Goal: Task Accomplishment & Management: Use online tool/utility

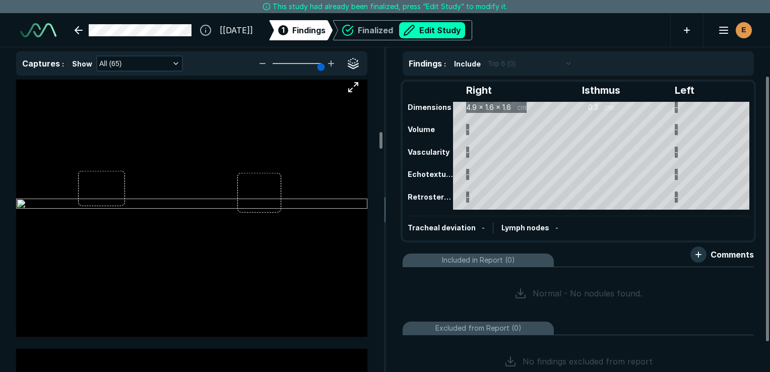
scroll to position [3312, 0]
click at [101, 200] on img at bounding box center [191, 206] width 351 height 12
click at [96, 200] on img at bounding box center [191, 206] width 351 height 12
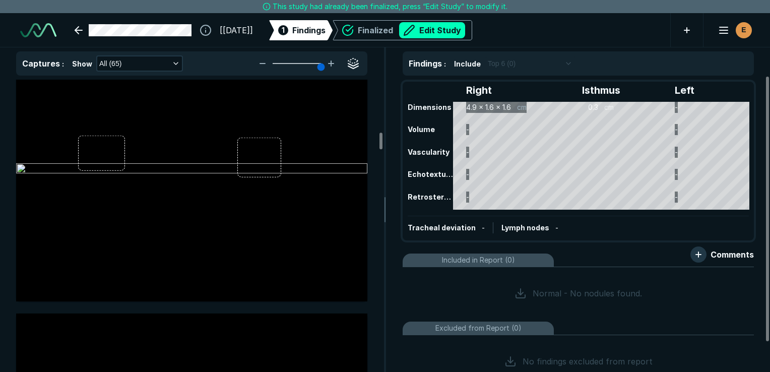
scroll to position [3349, 0]
click at [451, 30] on button "Edit Study" at bounding box center [432, 30] width 66 height 16
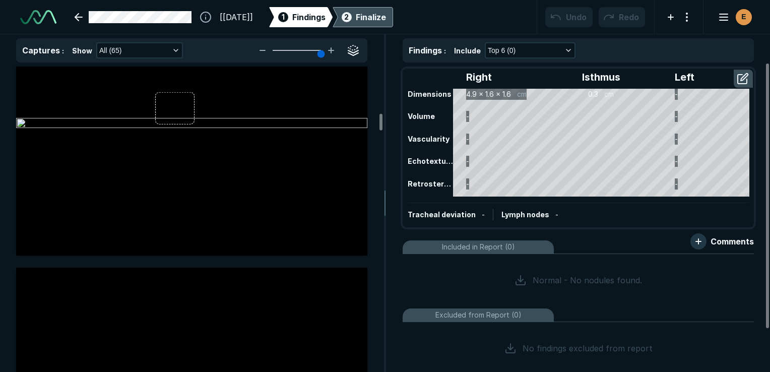
scroll to position [2872, 0]
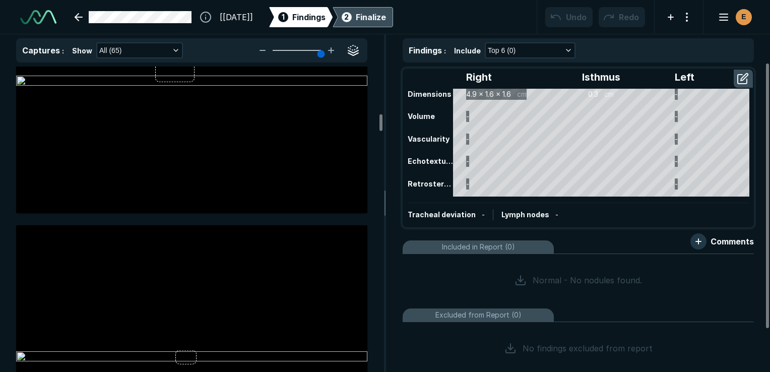
click at [301, 178] on div at bounding box center [191, 82] width 351 height 264
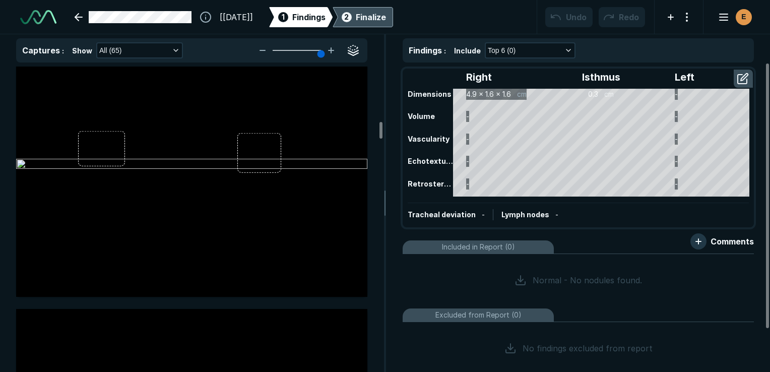
scroll to position [3339, 0]
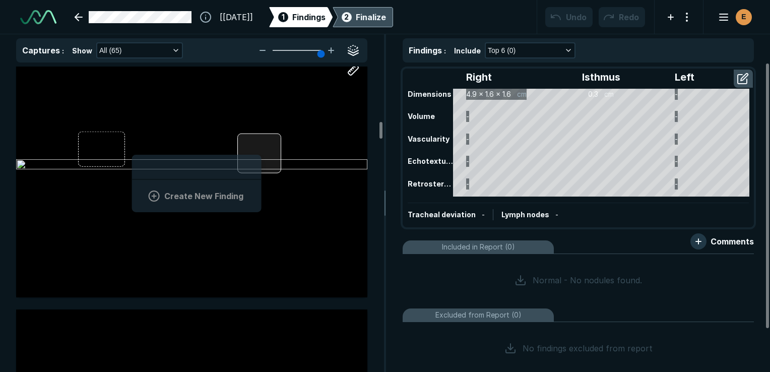
click at [260, 152] on div at bounding box center [259, 154] width 44 height 40
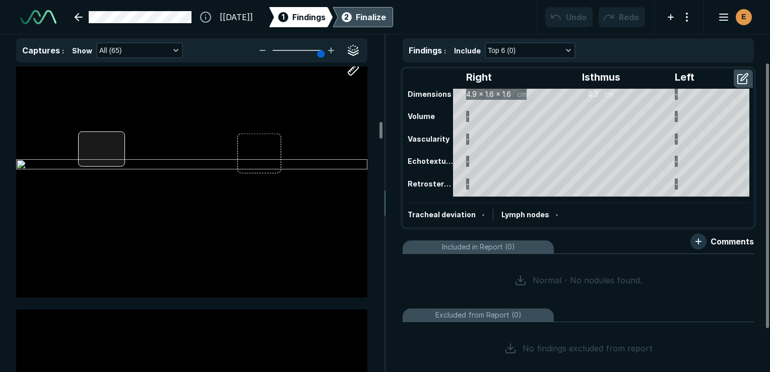
click at [107, 151] on div at bounding box center [101, 148] width 47 height 35
click at [107, 151] on div at bounding box center [191, 166] width 351 height 264
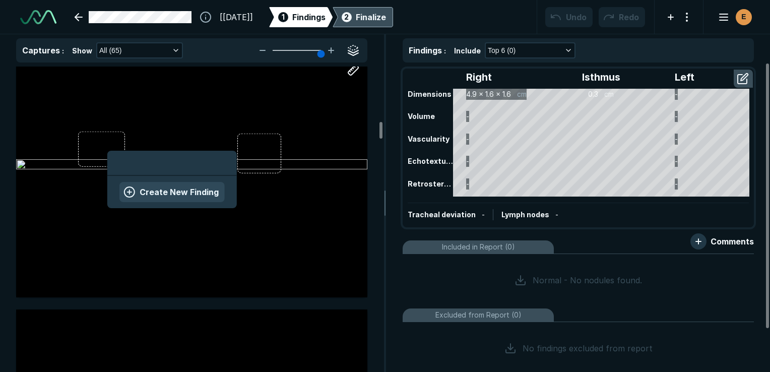
click at [146, 192] on button "Create New Finding" at bounding box center [171, 192] width 105 height 20
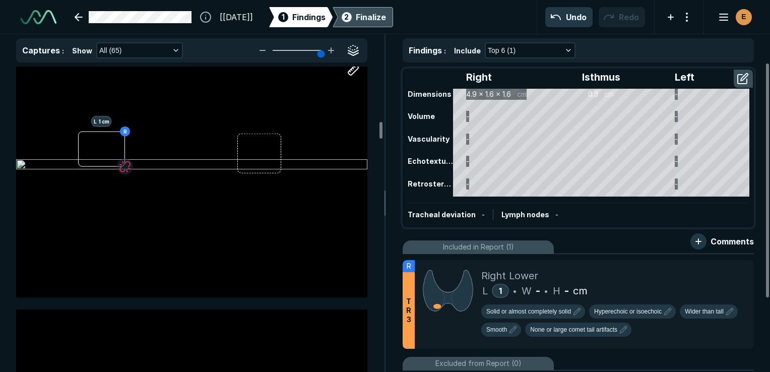
click at [482, 207] on div "Tracheal deviation - Lymph nodes -" at bounding box center [578, 215] width 341 height 24
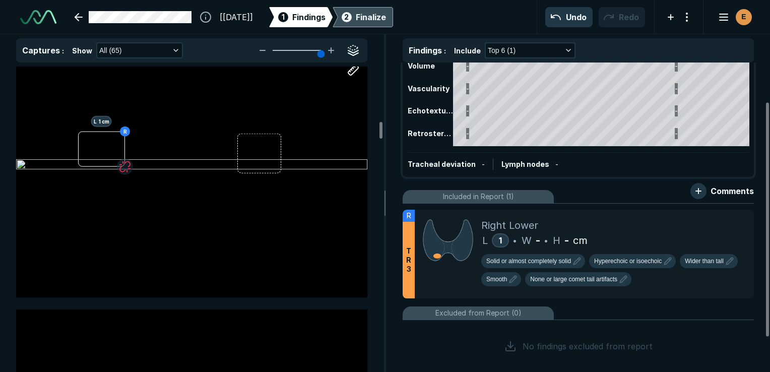
scroll to position [51, 0]
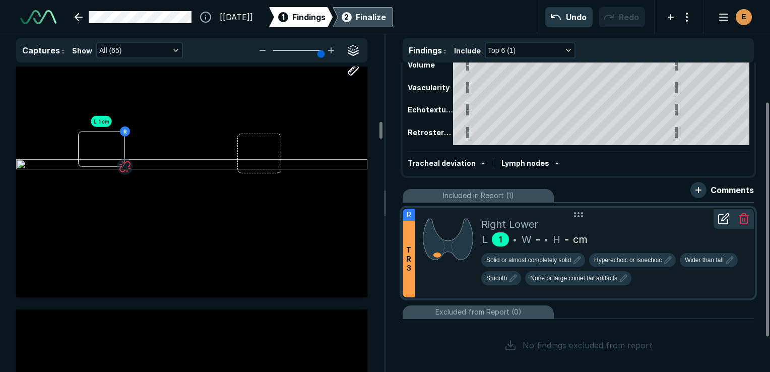
click at [502, 239] on span "1" at bounding box center [500, 239] width 3 height 10
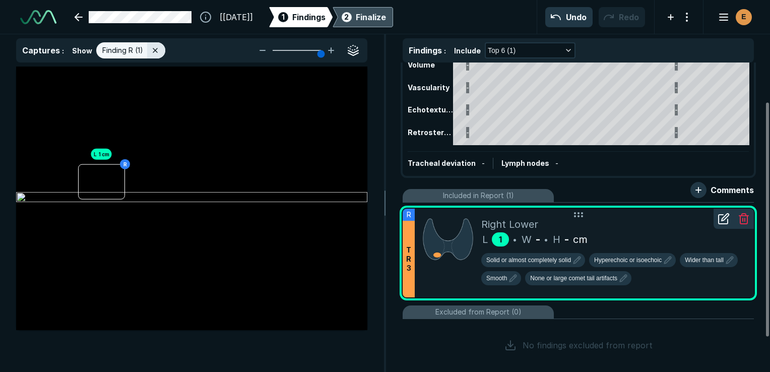
scroll to position [2559, 2859]
click at [502, 239] on span "1" at bounding box center [500, 239] width 3 height 10
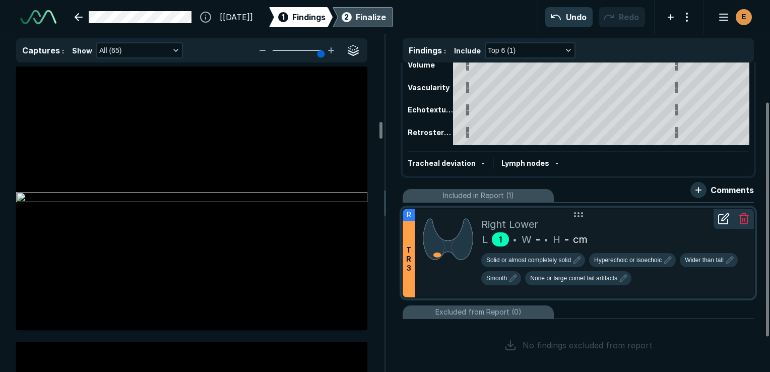
scroll to position [3339, 0]
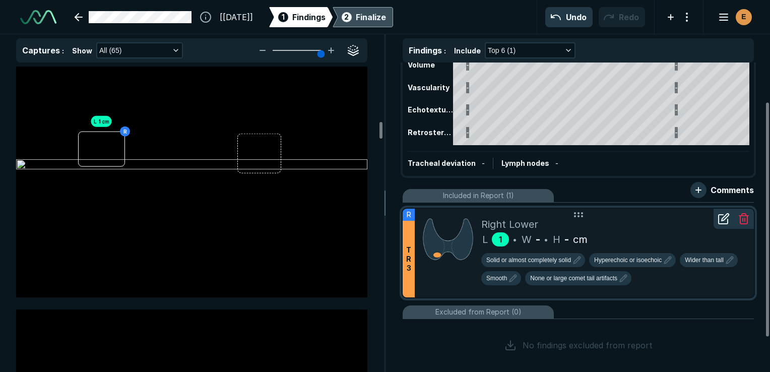
click at [502, 239] on span "1" at bounding box center [500, 239] width 3 height 10
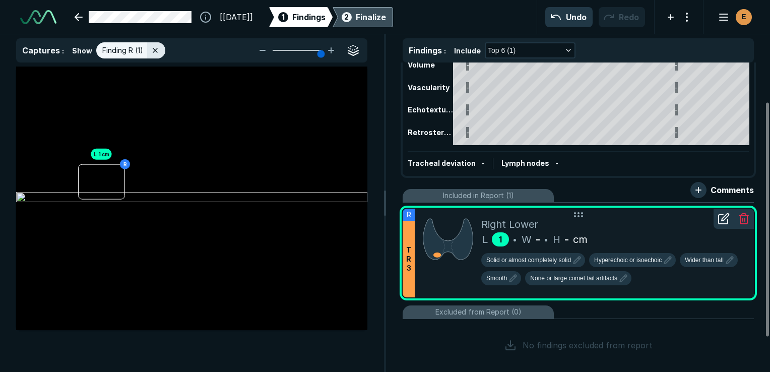
scroll to position [2559, 2859]
click at [499, 236] on span "1" at bounding box center [500, 239] width 3 height 10
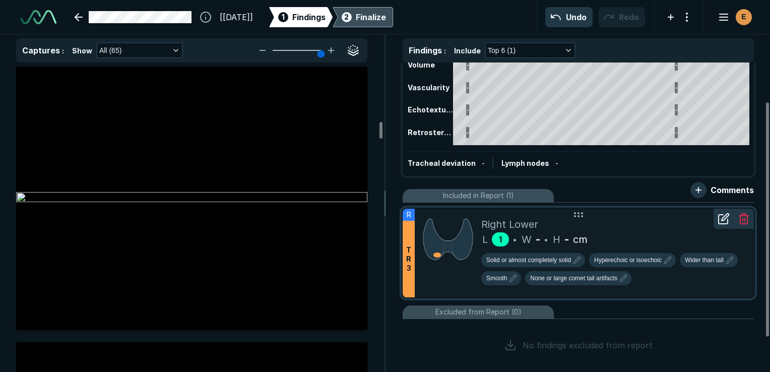
scroll to position [3339, 0]
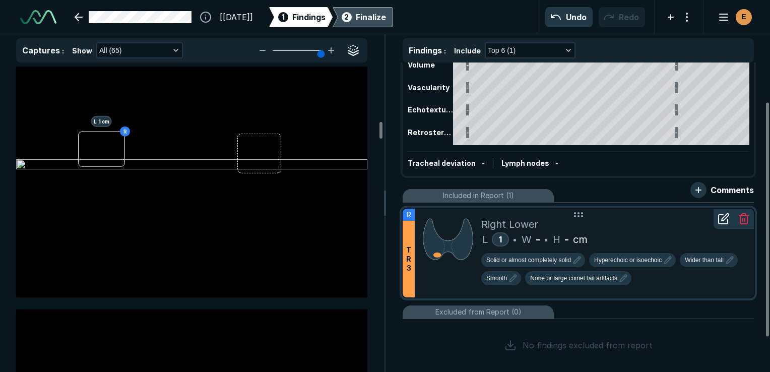
click at [721, 216] on icon at bounding box center [724, 219] width 12 height 12
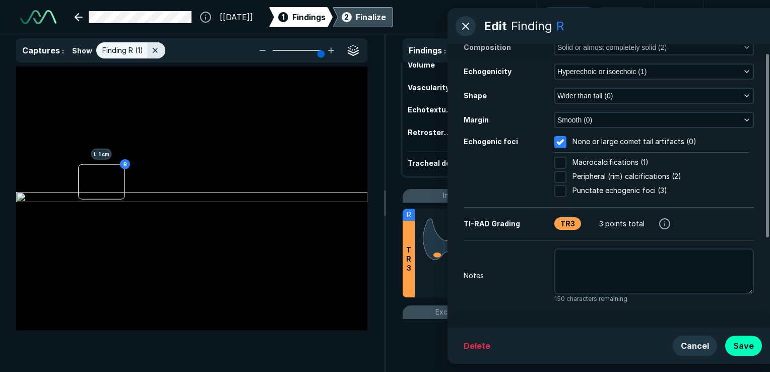
scroll to position [0, 0]
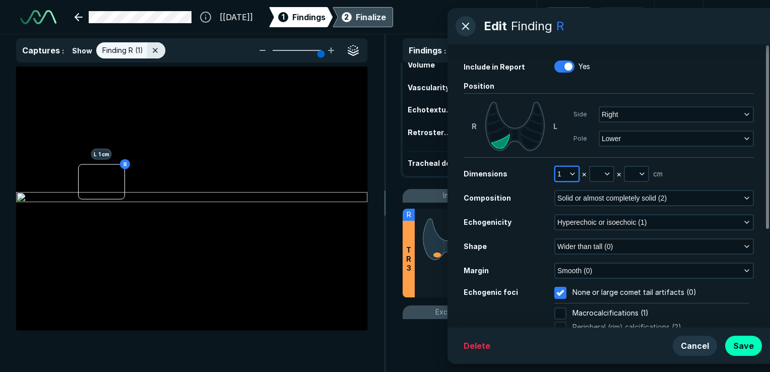
click at [572, 172] on icon "button" at bounding box center [572, 174] width 8 height 8
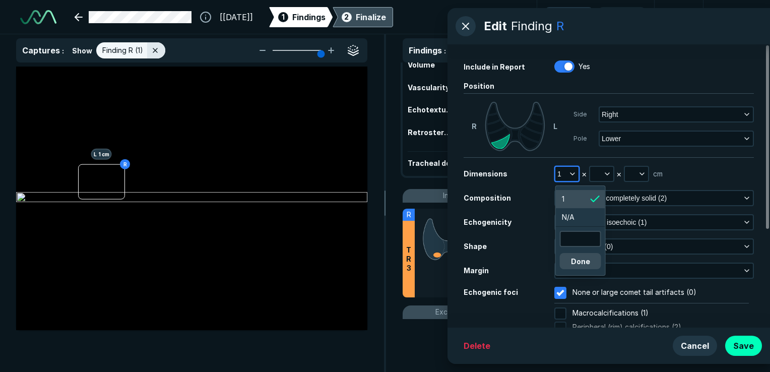
scroll to position [1638, 1518]
click at [569, 234] on input "text" at bounding box center [580, 239] width 39 height 14
type input "0.9"
click at [574, 263] on button "Done" at bounding box center [580, 261] width 41 height 16
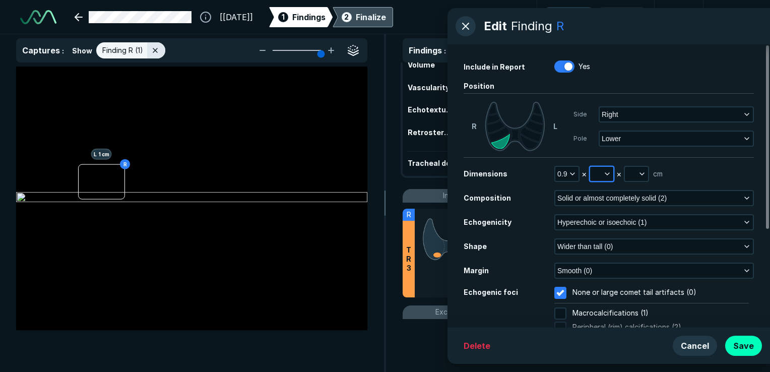
click at [597, 173] on button "button" at bounding box center [601, 174] width 23 height 14
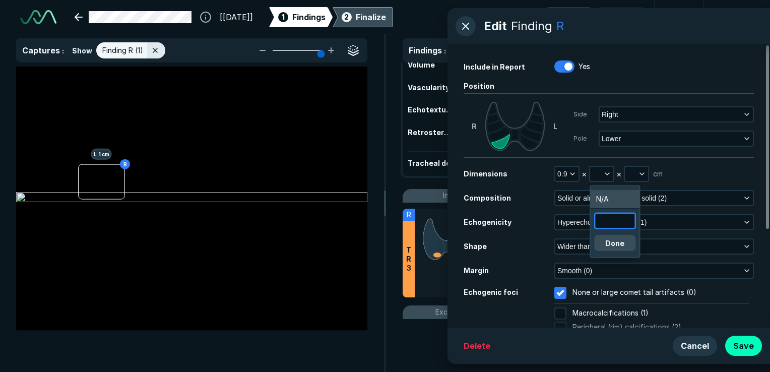
click at [605, 217] on input "text" at bounding box center [614, 221] width 39 height 14
type input "0.9"
click at [613, 240] on button "Done" at bounding box center [614, 243] width 41 height 16
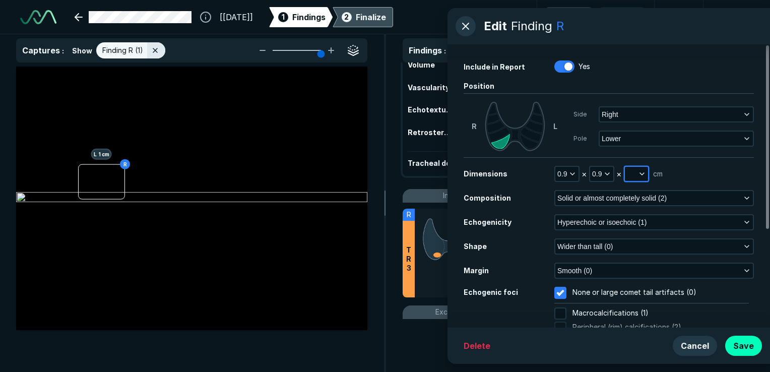
click at [629, 170] on button "button" at bounding box center [636, 174] width 23 height 14
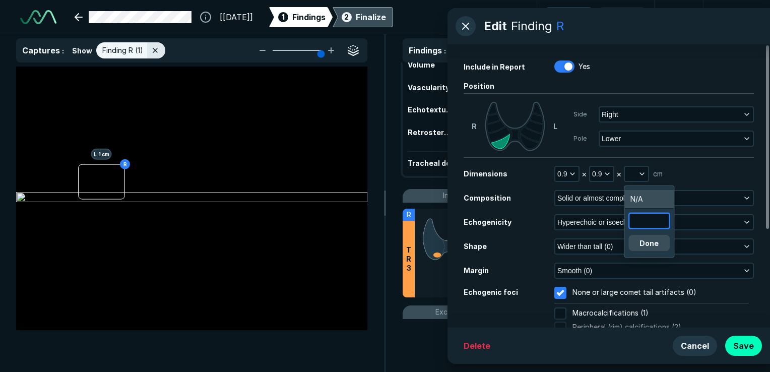
click at [633, 219] on input "text" at bounding box center [648, 221] width 39 height 14
type input "0.8"
click at [650, 246] on button "Done" at bounding box center [648, 243] width 41 height 16
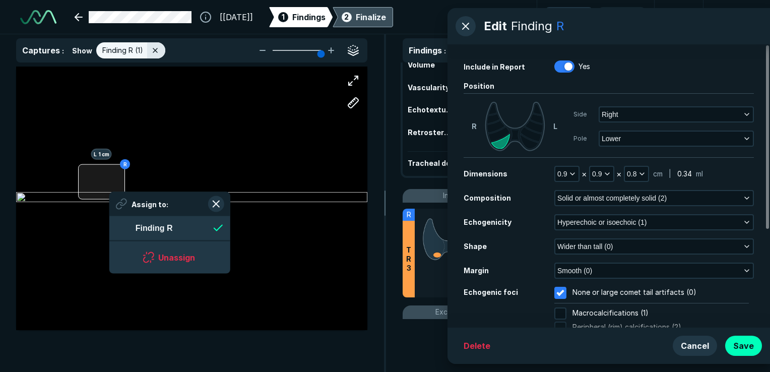
click at [109, 192] on div "R L 1 cm Assign to: Finding R Unassign" at bounding box center [191, 199] width 351 height 264
click at [223, 204] on button "button" at bounding box center [216, 204] width 16 height 16
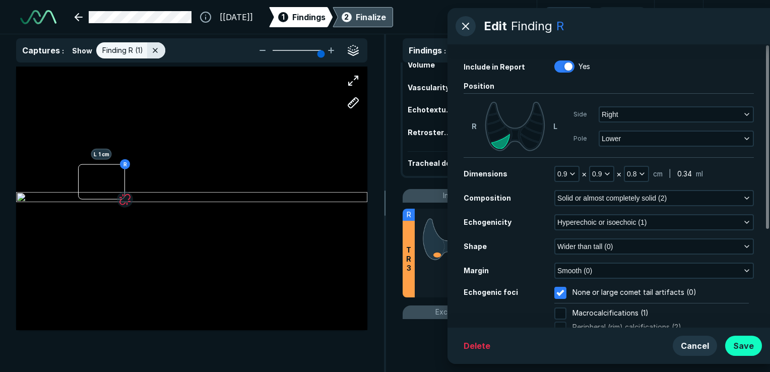
click at [740, 346] on button "Save" at bounding box center [743, 346] width 37 height 20
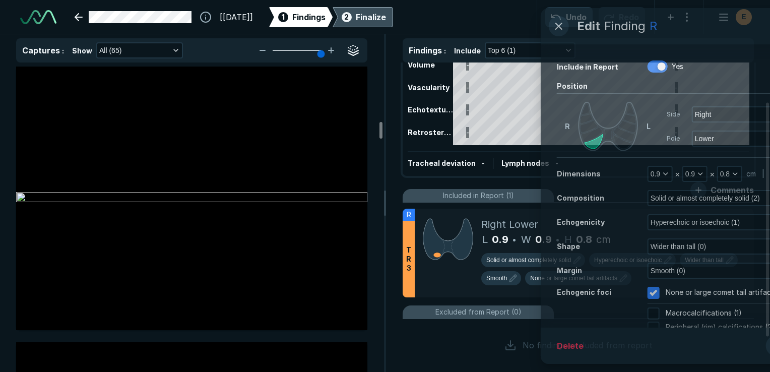
scroll to position [3339, 0]
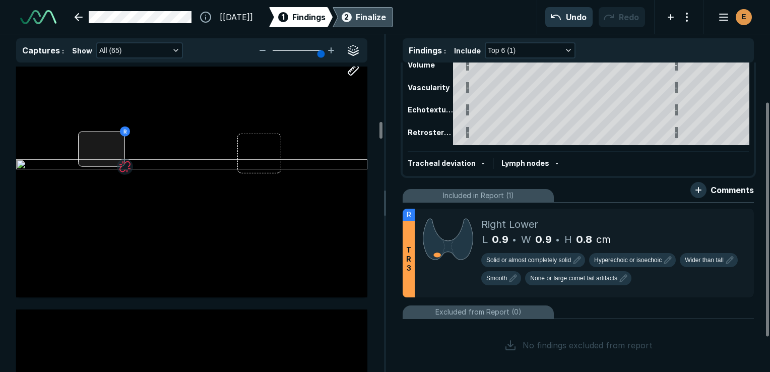
click at [113, 158] on div "R" at bounding box center [191, 166] width 351 height 264
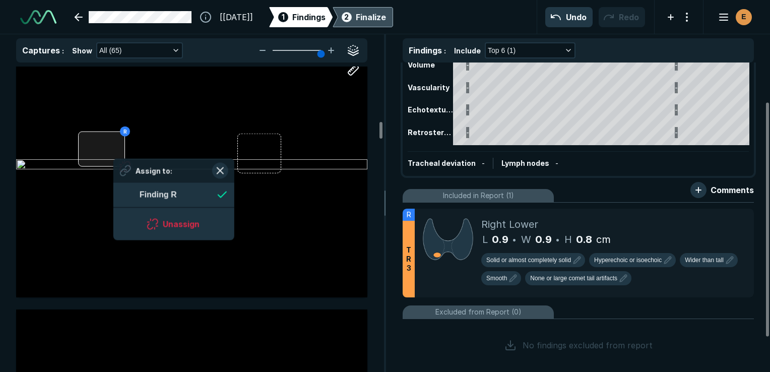
scroll to position [1382, 1839]
click at [219, 167] on button "button" at bounding box center [220, 170] width 16 height 16
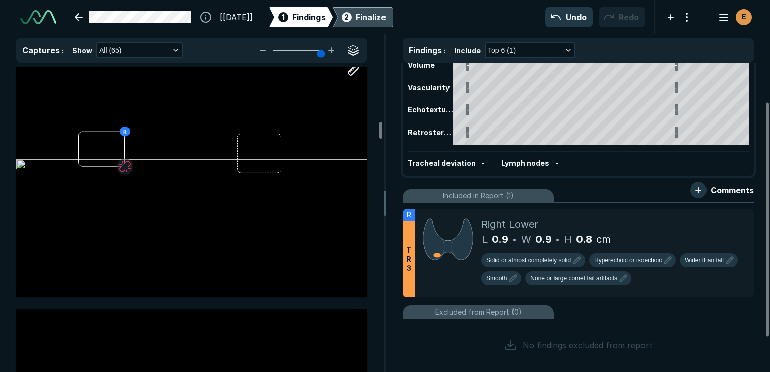
click at [386, 19] on div "Finalize" at bounding box center [371, 17] width 30 height 12
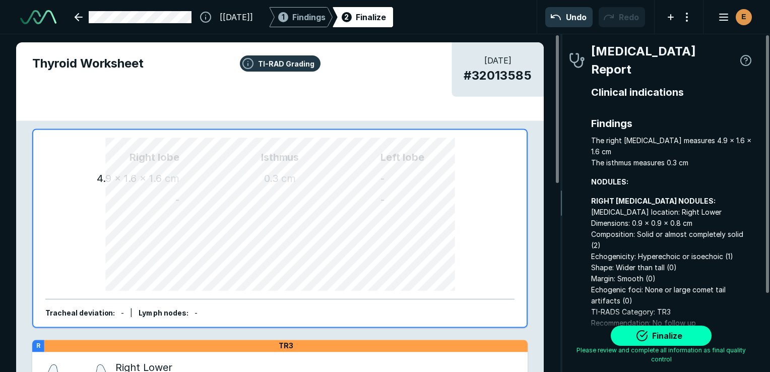
scroll to position [2757, 2111]
click at [326, 19] on span "Findings" at bounding box center [308, 17] width 33 height 12
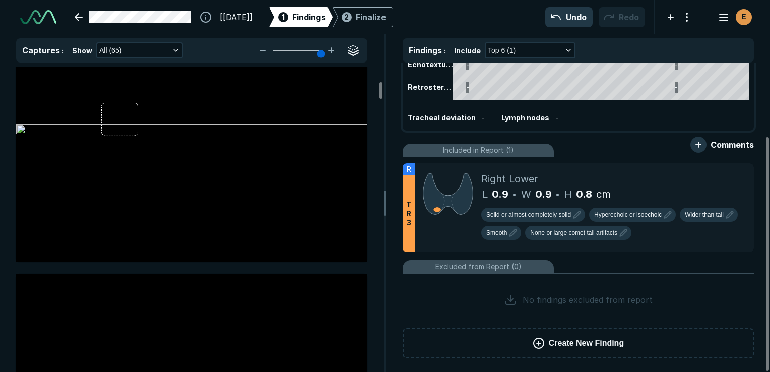
scroll to position [894, 0]
click at [724, 178] on icon at bounding box center [723, 173] width 9 height 9
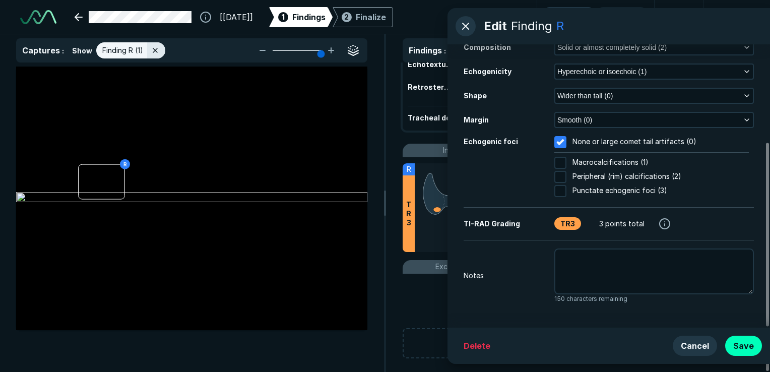
scroll to position [0, 0]
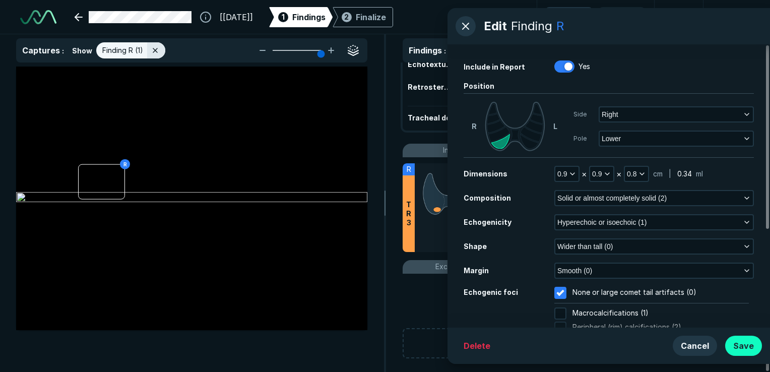
click at [745, 344] on button "Save" at bounding box center [743, 346] width 37 height 20
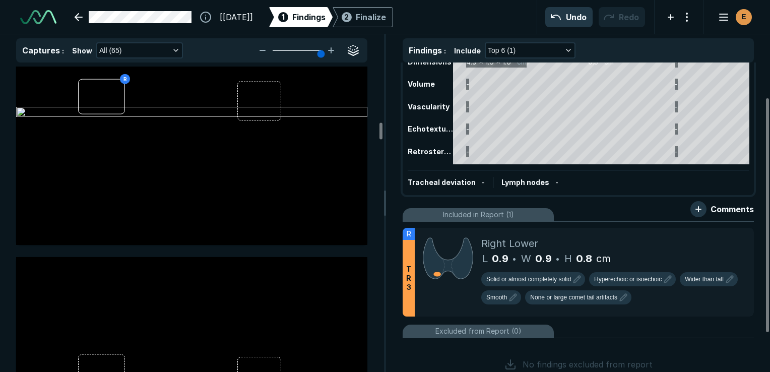
scroll to position [46, 0]
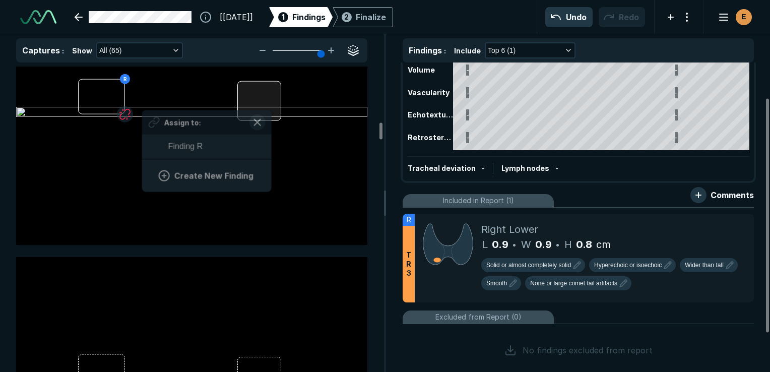
click at [270, 107] on div at bounding box center [259, 101] width 44 height 40
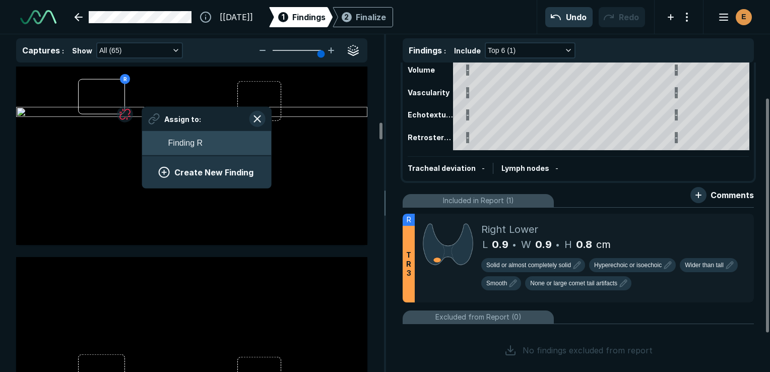
click at [206, 143] on button "Finding R" at bounding box center [206, 143] width 129 height 24
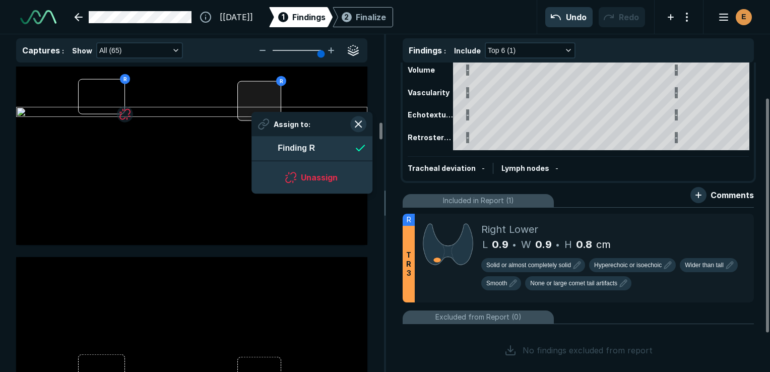
scroll to position [1382, 1839]
click at [252, 112] on div at bounding box center [259, 101] width 44 height 40
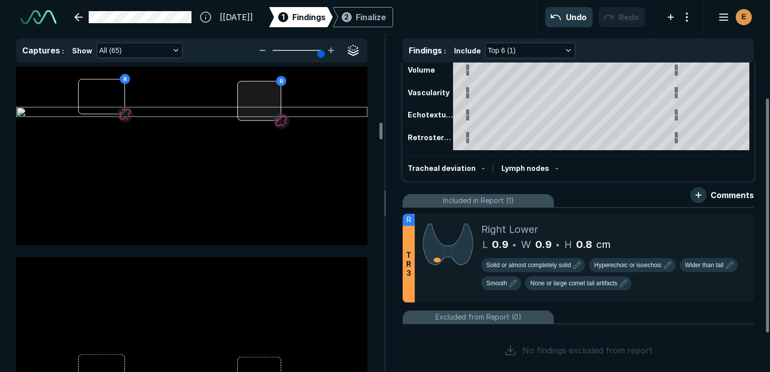
click at [252, 112] on div "R R" at bounding box center [191, 113] width 351 height 264
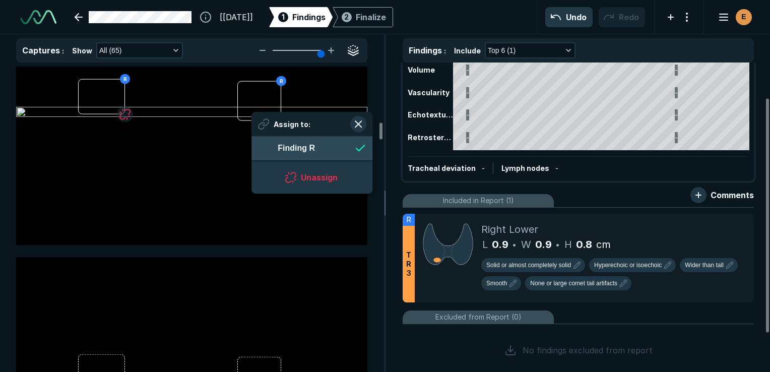
click at [296, 143] on span "Finding R" at bounding box center [296, 148] width 37 height 12
click at [361, 126] on button "button" at bounding box center [358, 124] width 16 height 16
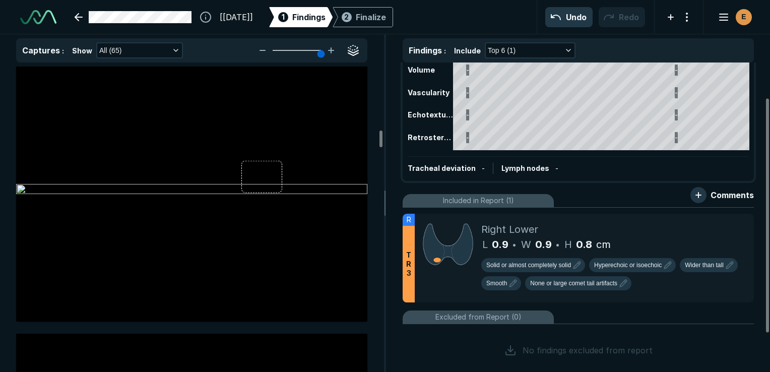
scroll to position [3866, 0]
click at [257, 174] on div at bounding box center [261, 175] width 41 height 32
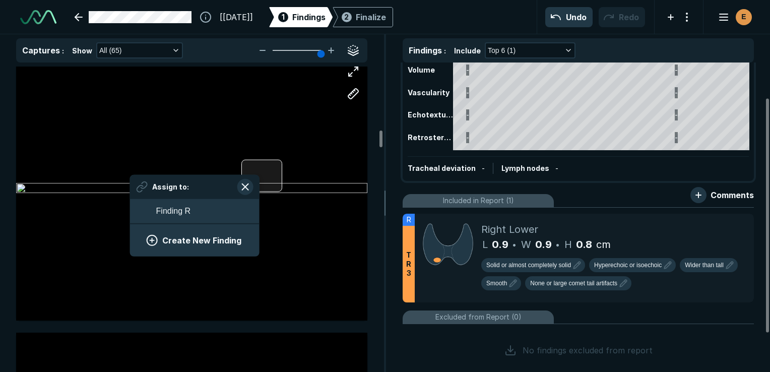
scroll to position [1382, 1868]
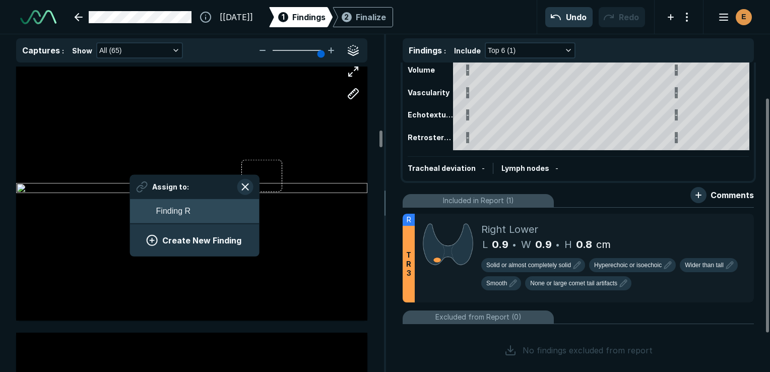
click at [199, 211] on button "Finding R" at bounding box center [194, 211] width 129 height 24
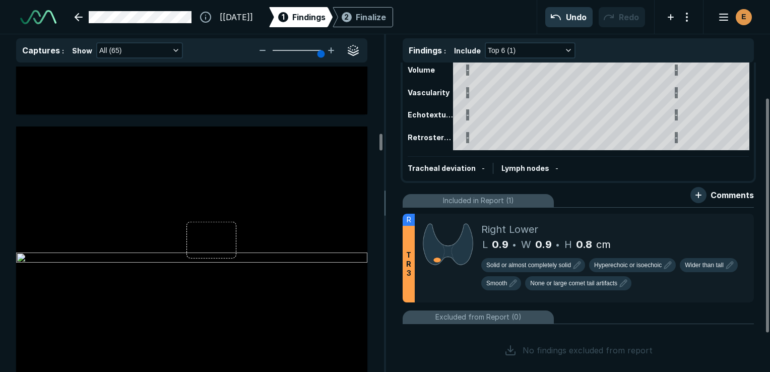
scroll to position [4118, 0]
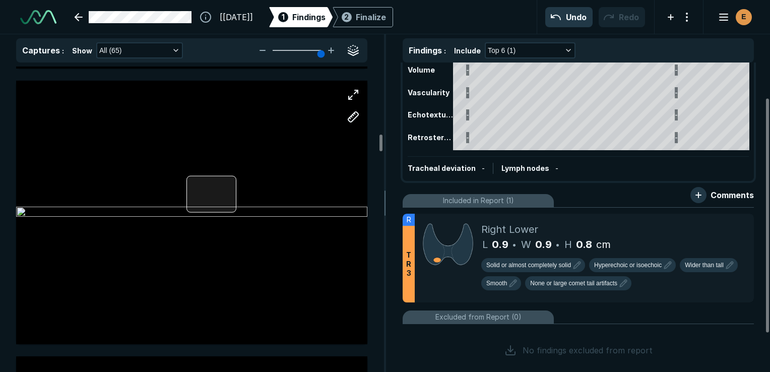
click at [211, 196] on div at bounding box center [191, 213] width 351 height 264
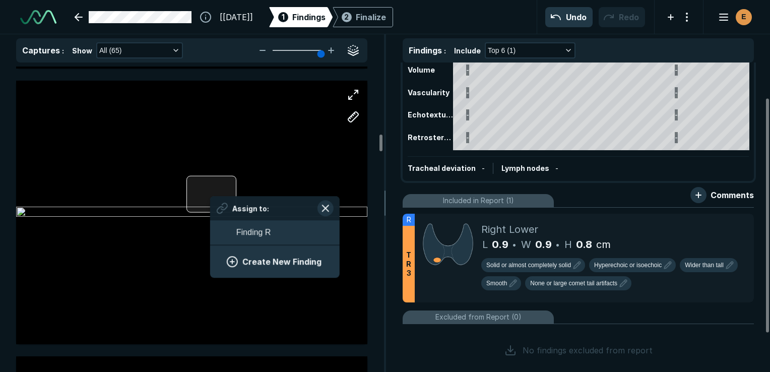
scroll to position [1382, 1868]
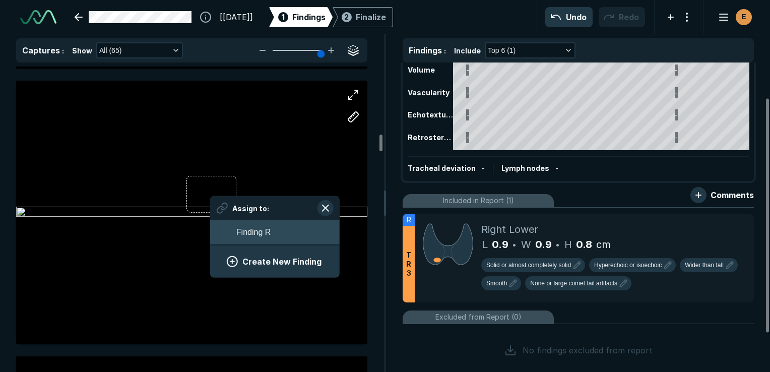
click at [248, 231] on span "Finding R" at bounding box center [253, 232] width 34 height 12
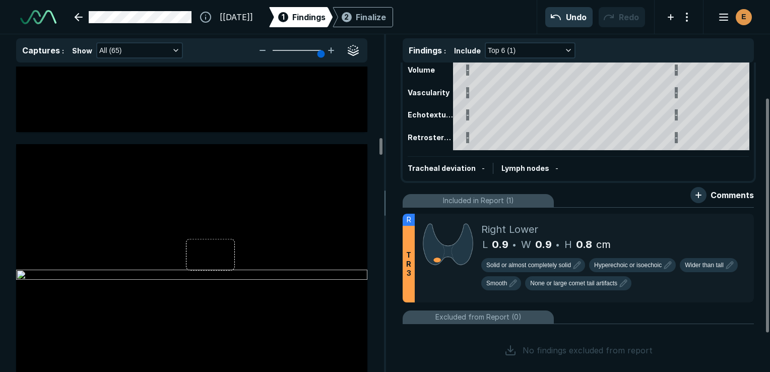
scroll to position [4351, 0]
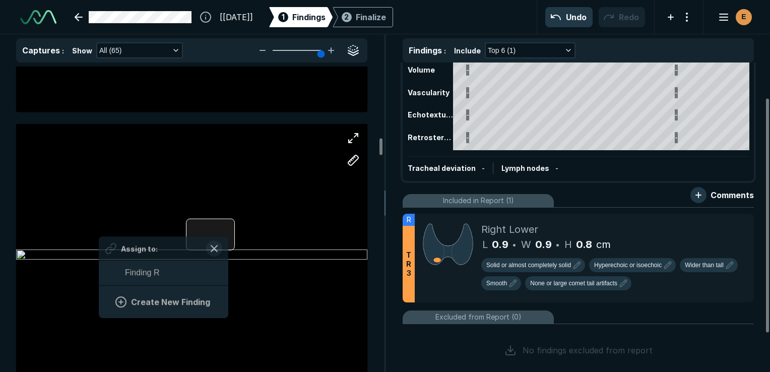
click at [226, 234] on div at bounding box center [210, 234] width 49 height 32
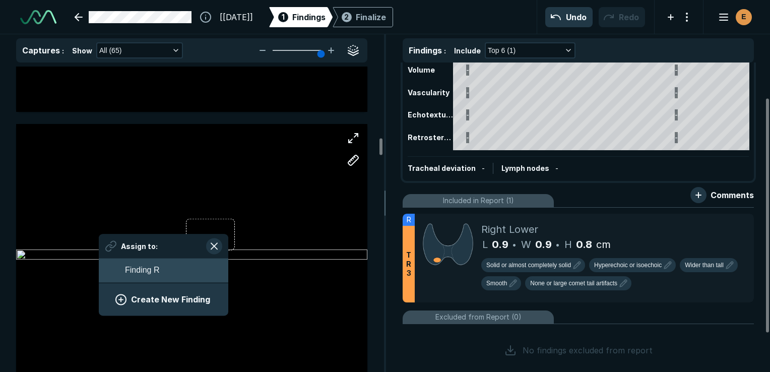
click at [186, 267] on button "Finding R" at bounding box center [163, 270] width 129 height 24
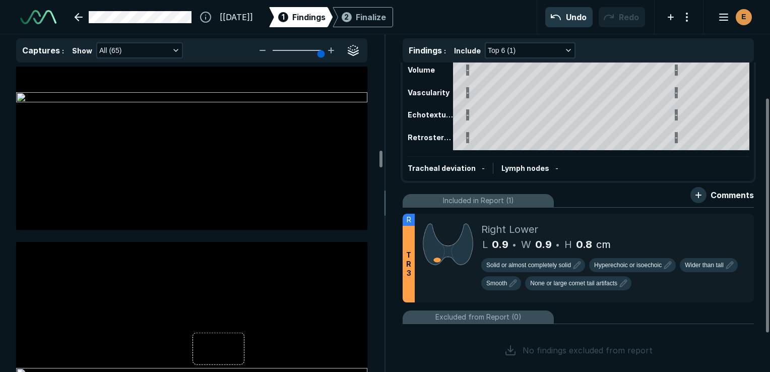
scroll to position [5230, 0]
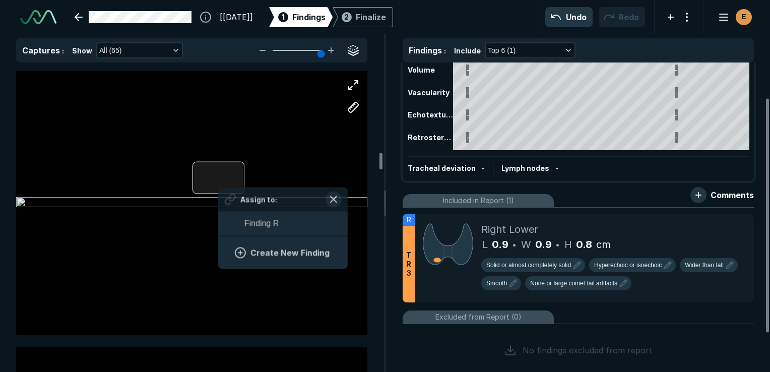
click at [218, 185] on div "Assign to: Finding R Create New Finding" at bounding box center [191, 203] width 351 height 264
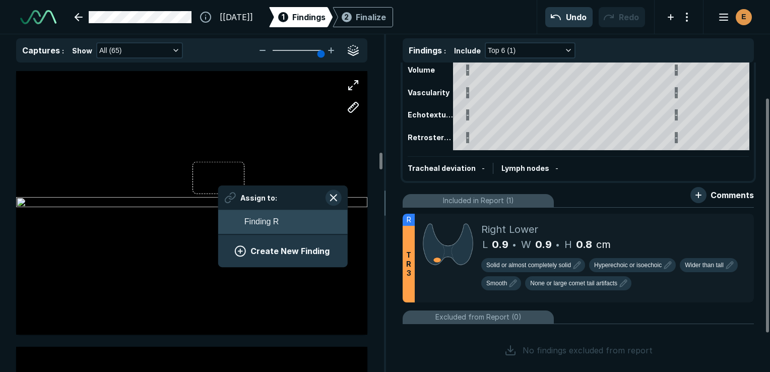
click at [255, 222] on span "Finding R" at bounding box center [261, 222] width 34 height 12
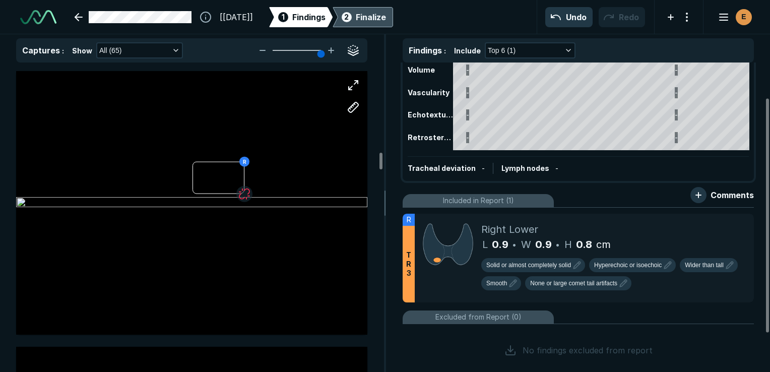
click at [386, 22] on div "Finalize" at bounding box center [371, 17] width 30 height 12
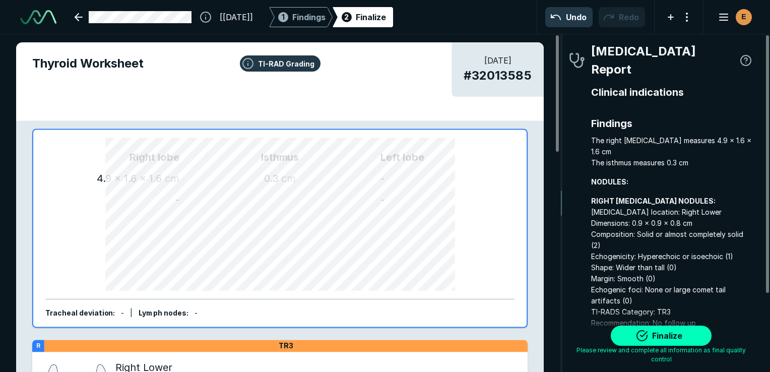
scroll to position [103, 0]
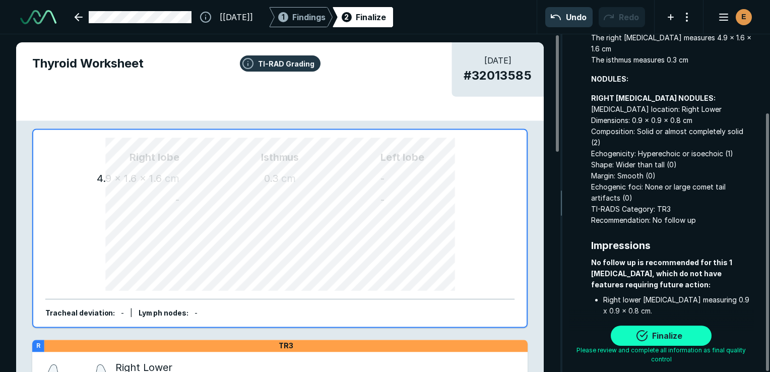
drag, startPoint x: 660, startPoint y: 333, endPoint x: 647, endPoint y: 336, distance: 12.5
click at [647, 336] on button "Finalize" at bounding box center [661, 336] width 101 height 20
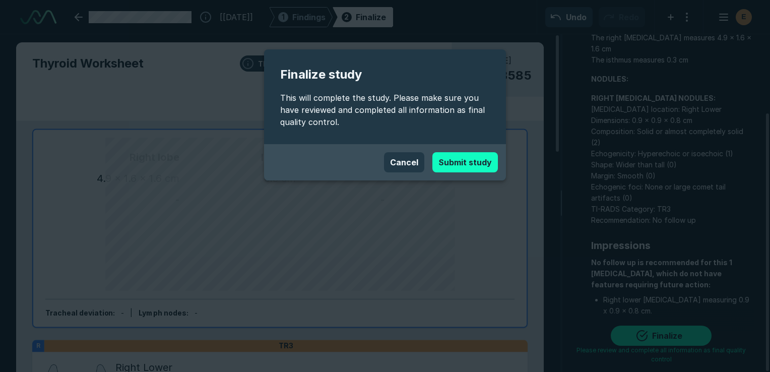
click at [445, 164] on button "Submit study" at bounding box center [465, 162] width 66 height 20
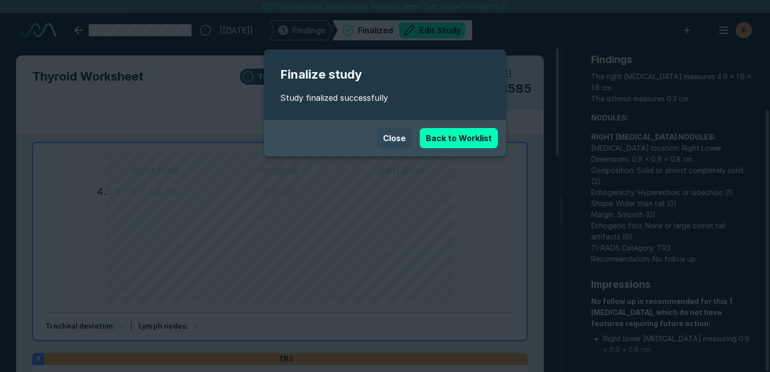
click at [395, 137] on button "Close" at bounding box center [394, 138] width 35 height 20
